Goal: Transaction & Acquisition: Purchase product/service

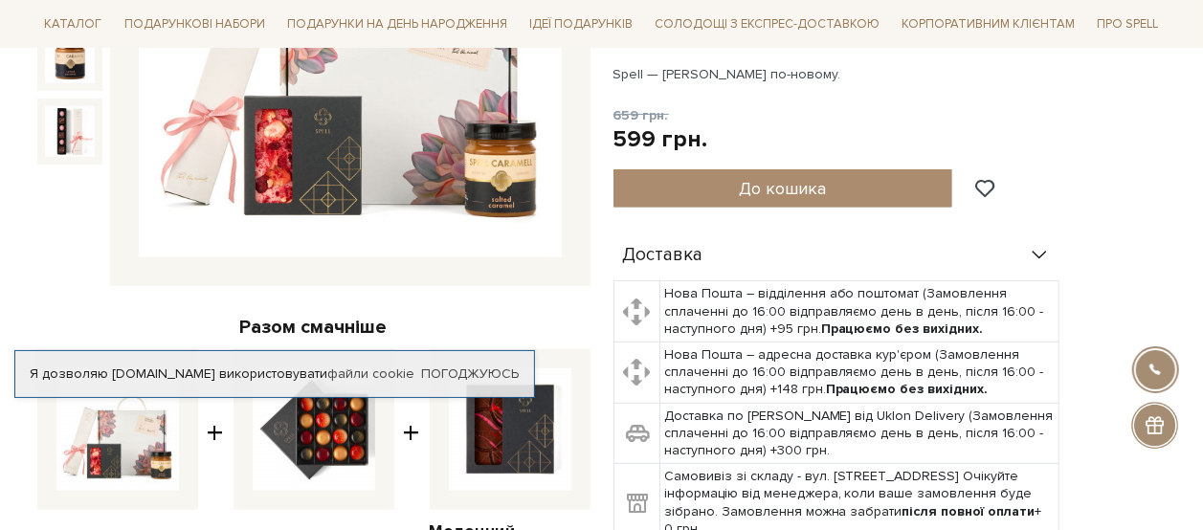
scroll to position [223, 0]
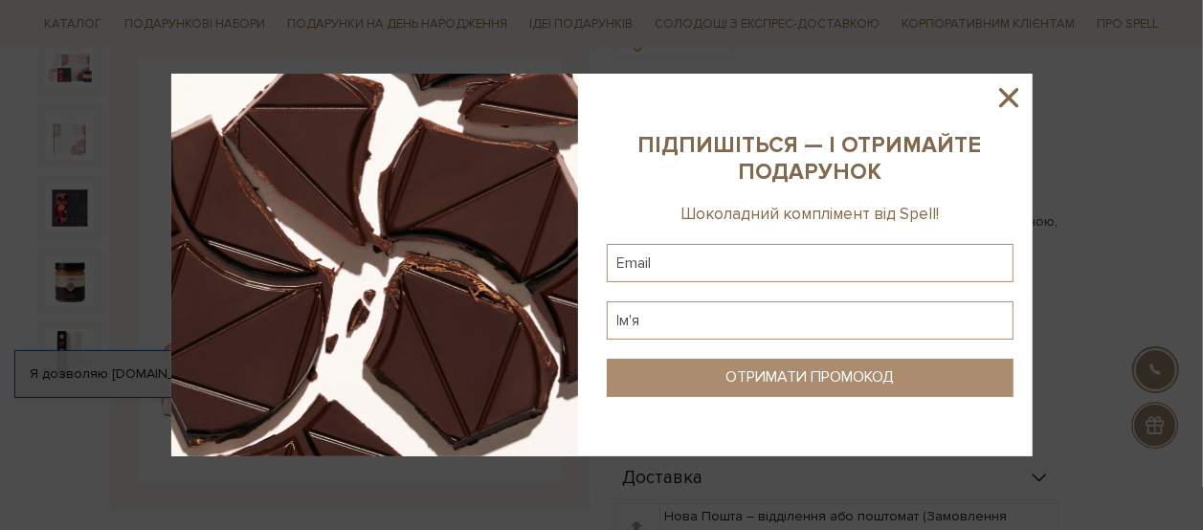
click at [1011, 93] on icon at bounding box center [1008, 97] width 19 height 19
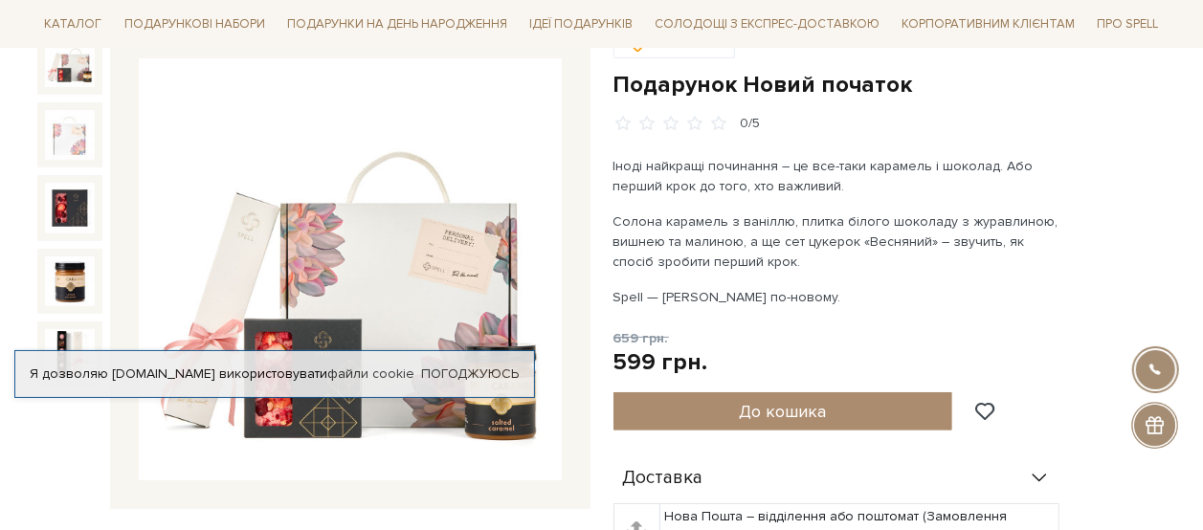
scroll to position [0, 0]
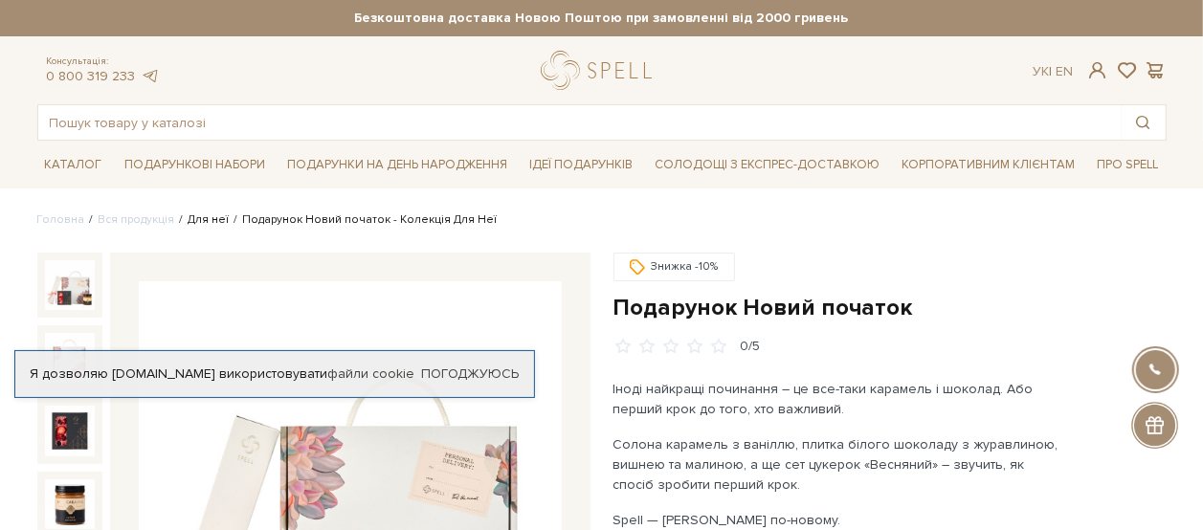
click at [204, 219] on link "Для неї" at bounding box center [209, 219] width 41 height 14
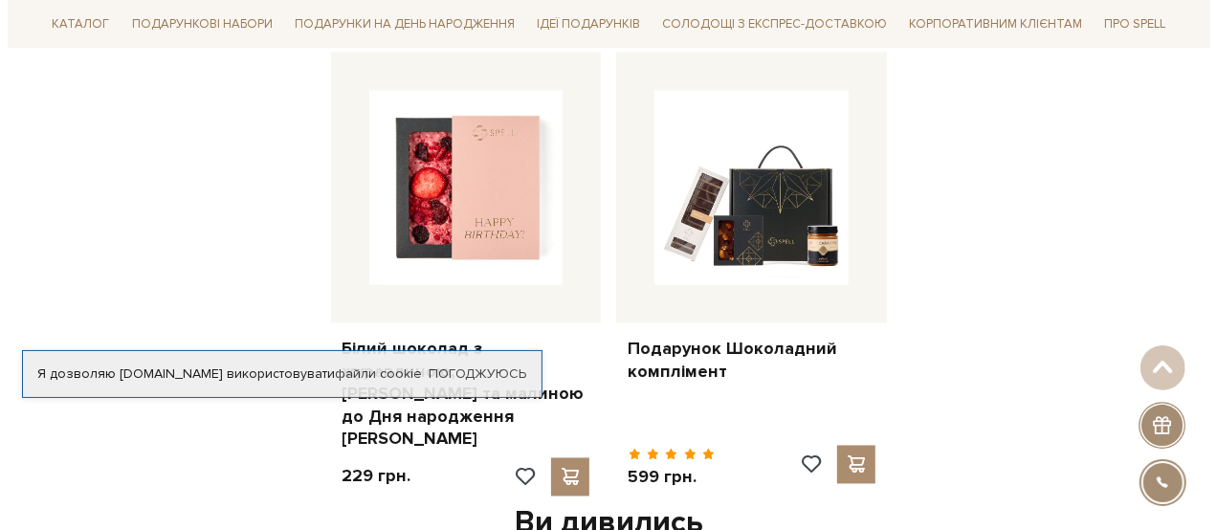
scroll to position [2027, 0]
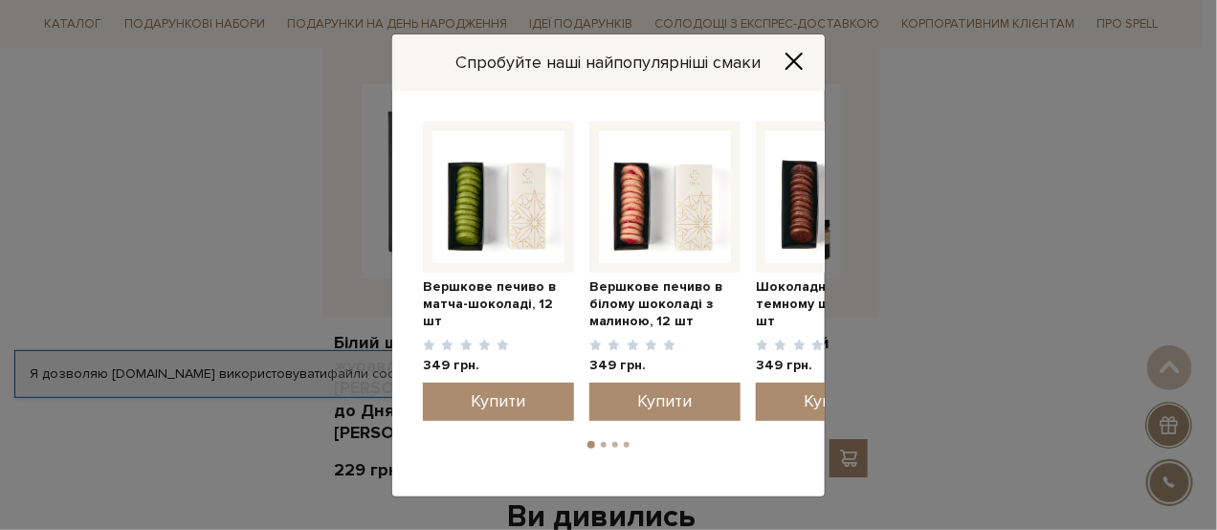
click at [203, 171] on div "Спробуйте наші найпопулярніші смаки Шоколадне печиво в темному шоколаді, 12 шт …" at bounding box center [608, 265] width 1217 height 530
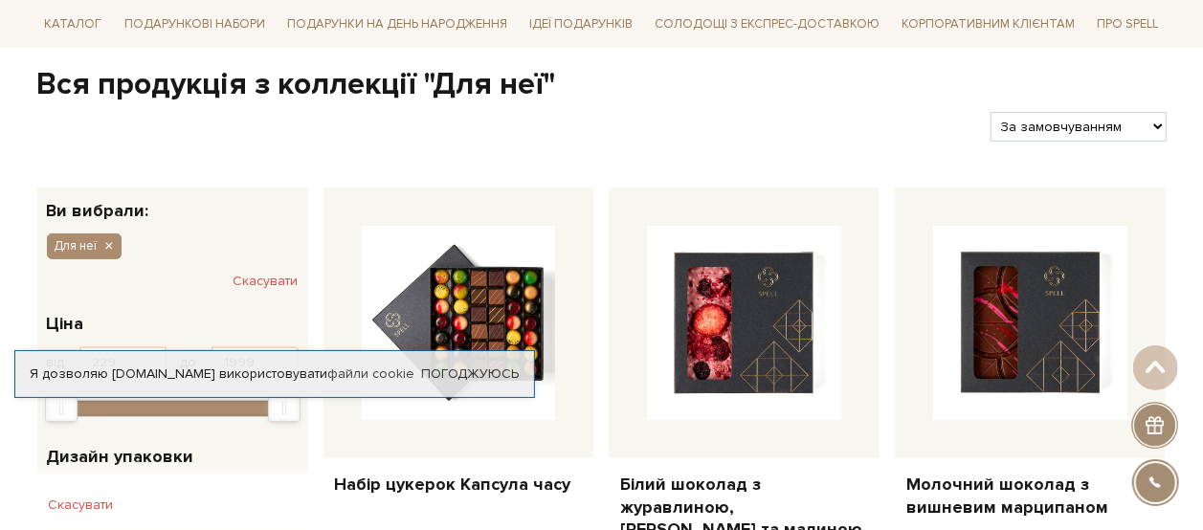
scroll to position [0, 0]
